Goal: Register for event/course

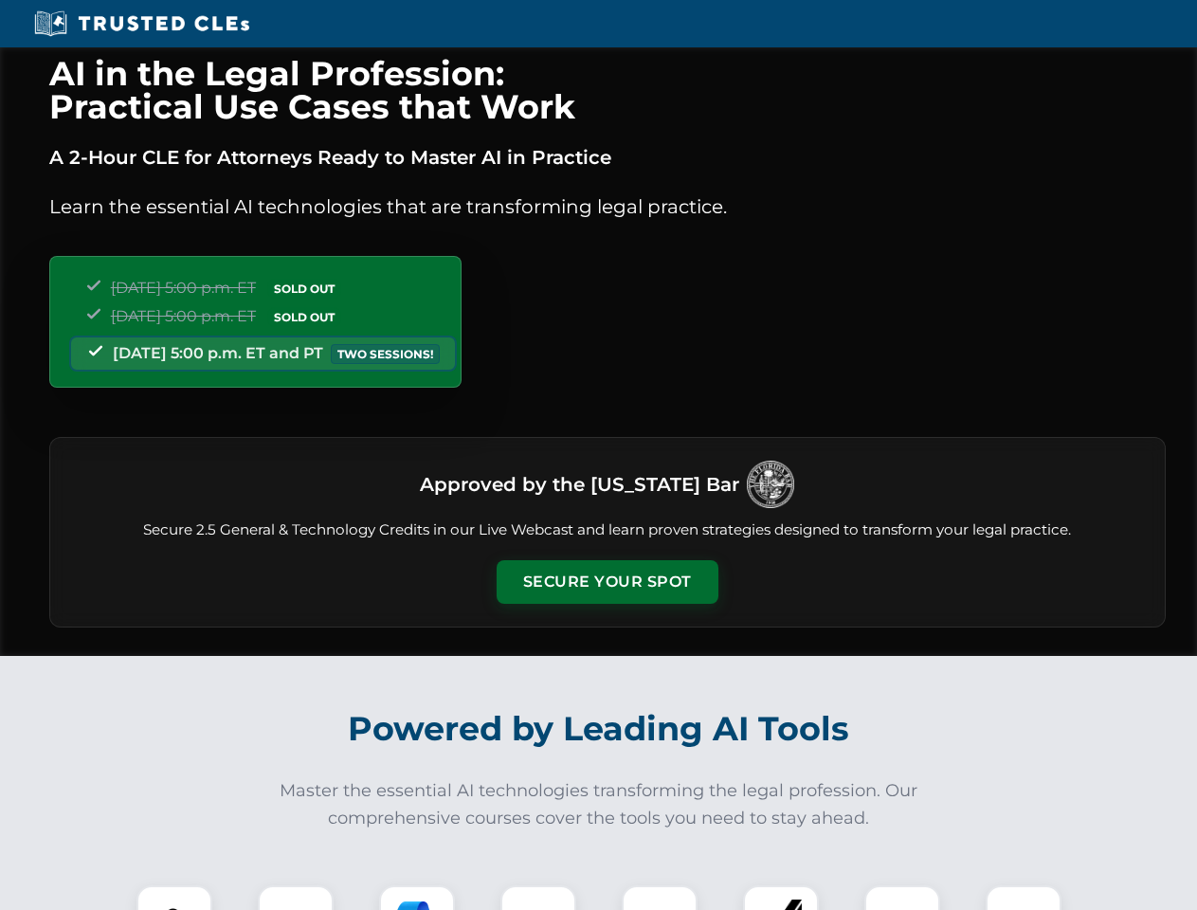
click at [606, 582] on button "Secure Your Spot" at bounding box center [607, 582] width 222 height 44
click at [174, 897] on img at bounding box center [174, 922] width 55 height 55
